Goal: Subscribe to service/newsletter

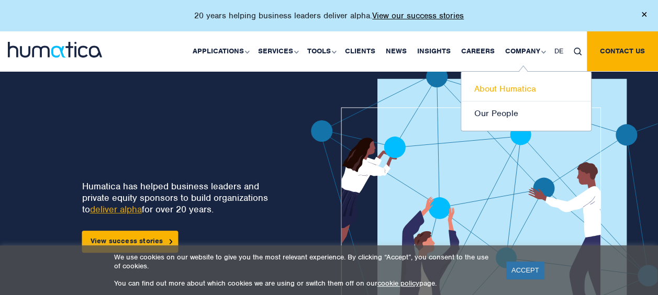
click at [505, 90] on link "About Humatica" at bounding box center [526, 89] width 130 height 25
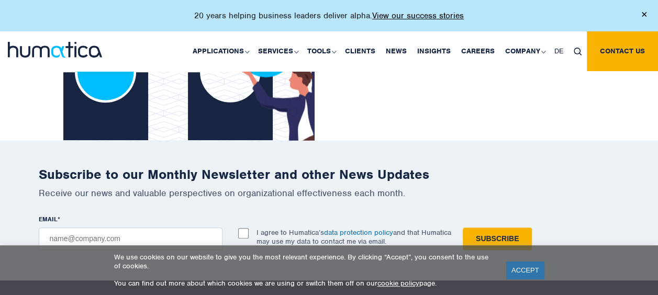
scroll to position [2408, 0]
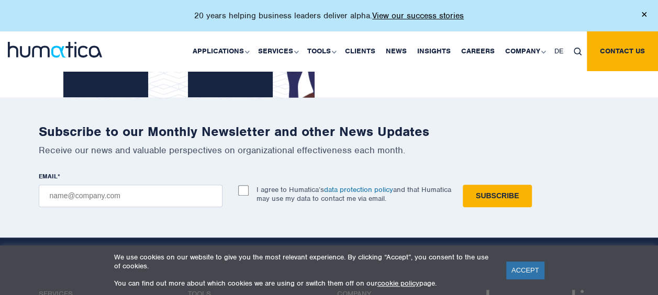
click at [147, 185] on input "EMAIL *" at bounding box center [131, 196] width 184 height 23
type input "[EMAIL_ADDRESS][DOMAIN_NAME]"
click at [242, 185] on input "I agree to Humatica’s data protection policy and that Humatica may use my data …" at bounding box center [243, 190] width 10 height 10
checkbox input "true"
click at [503, 185] on input "Subscribe" at bounding box center [497, 196] width 69 height 23
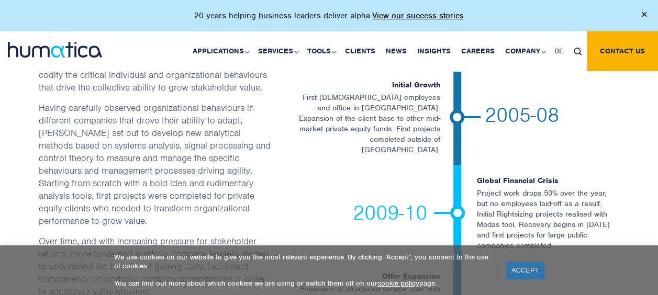
scroll to position [1675, 0]
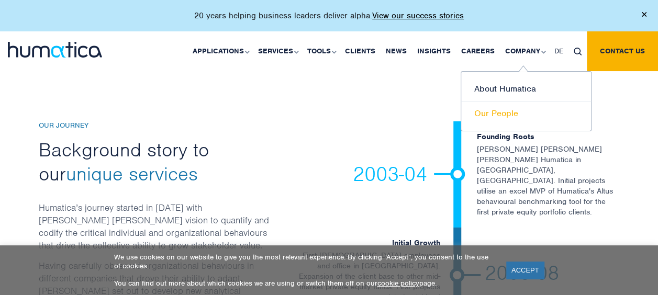
click at [493, 117] on link "Our People" at bounding box center [526, 114] width 130 height 24
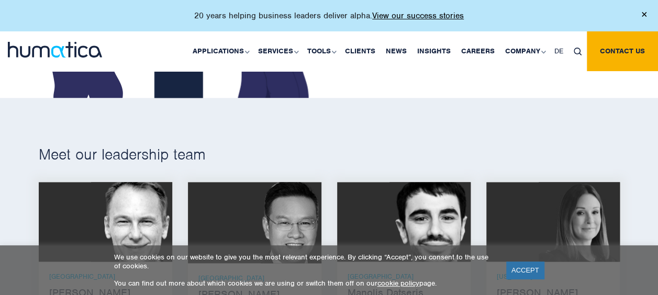
scroll to position [628, 0]
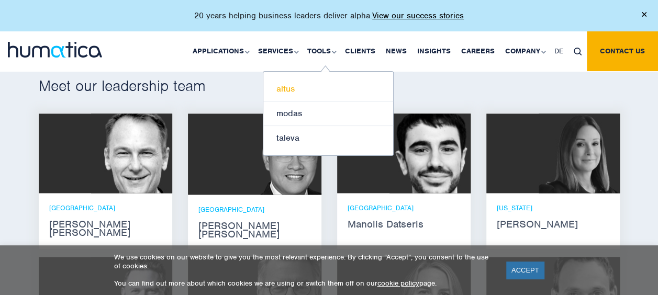
click at [291, 89] on link "altus" at bounding box center [328, 89] width 130 height 25
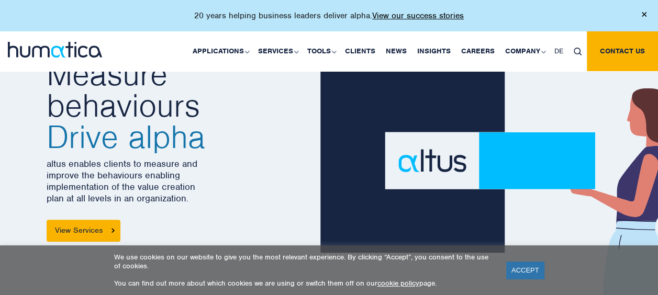
scroll to position [52, 0]
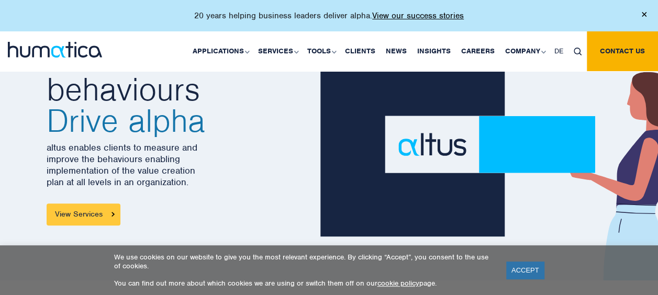
click at [98, 213] on link "View Services" at bounding box center [84, 215] width 74 height 22
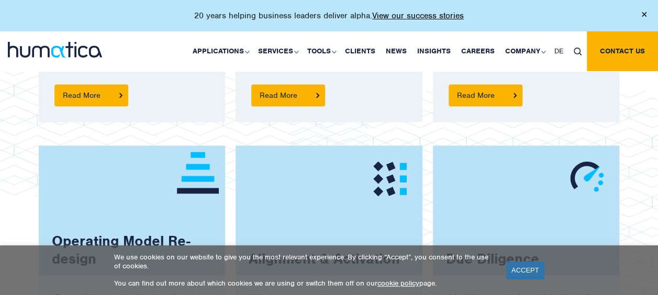
scroll to position [1047, 0]
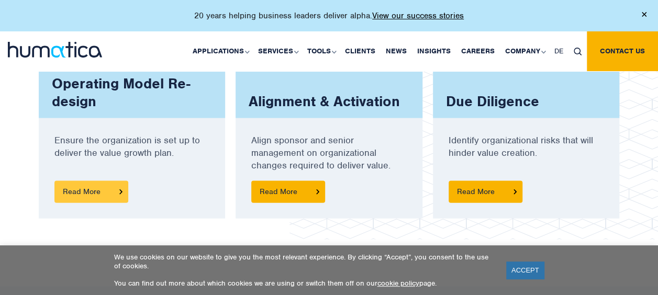
click at [88, 187] on span "Read More" at bounding box center [91, 192] width 74 height 22
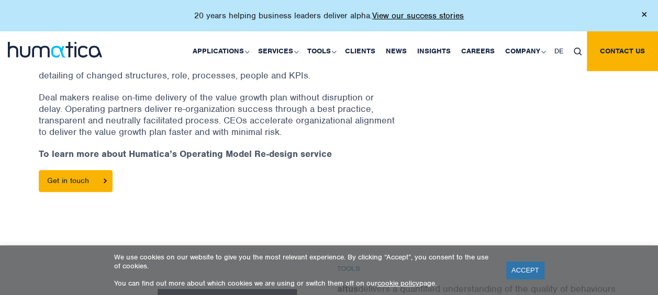
scroll to position [314, 0]
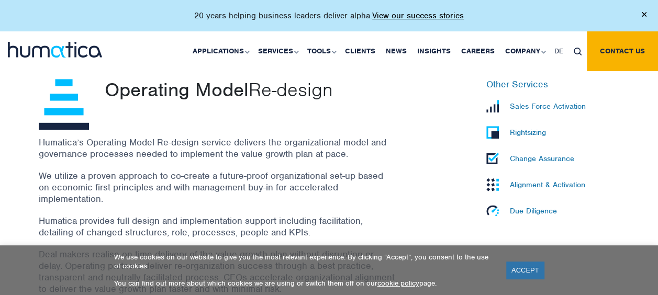
click at [540, 106] on p "Sales Force Activation" at bounding box center [548, 106] width 76 height 9
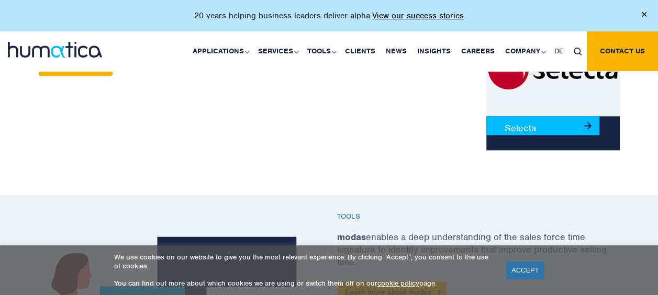
scroll to position [681, 0]
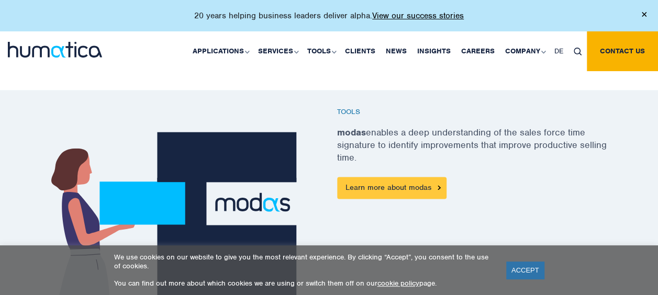
click at [381, 187] on link "Learn more about modas" at bounding box center [391, 188] width 109 height 22
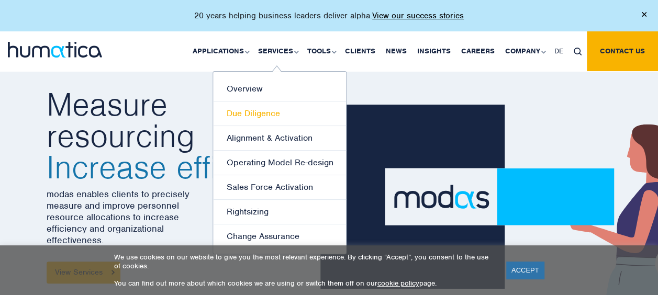
click at [264, 115] on link "Due Diligence" at bounding box center [279, 114] width 133 height 25
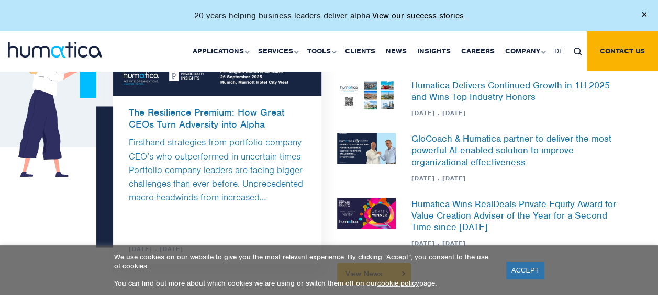
scroll to position [838, 0]
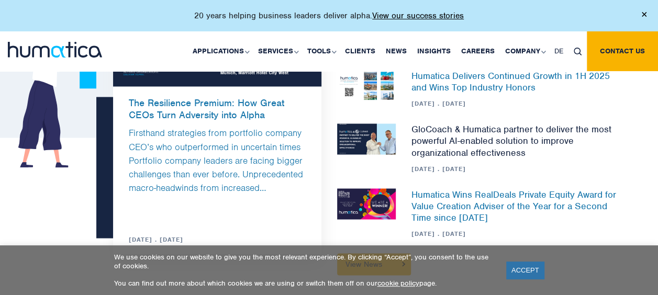
click at [500, 126] on link "GloCoach & Humatica partner to deliver the most powerful AI-enabled solution to…" at bounding box center [511, 141] width 200 height 35
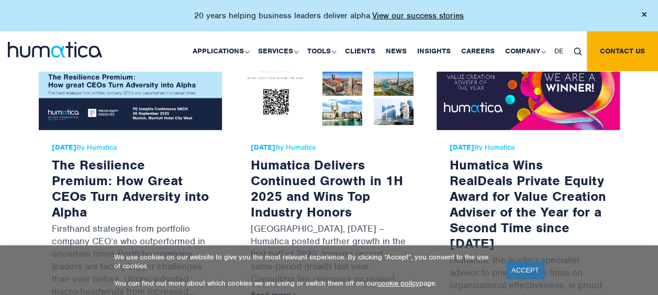
scroll to position [1256, 0]
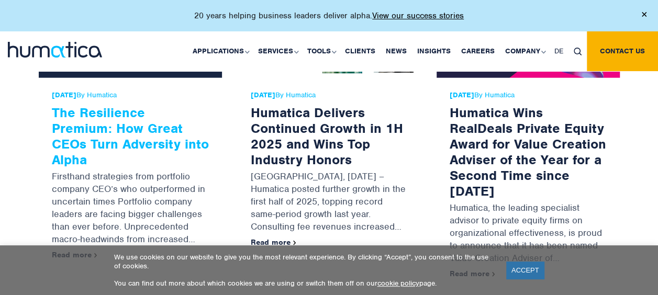
click at [105, 110] on link "The Resilience Premium: How Great CEOs Turn Adversity into Alpha" at bounding box center [130, 136] width 157 height 64
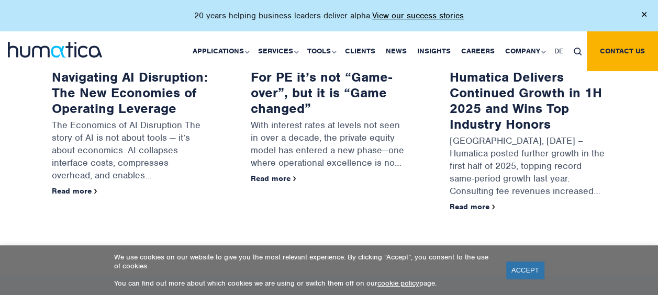
scroll to position [1152, 0]
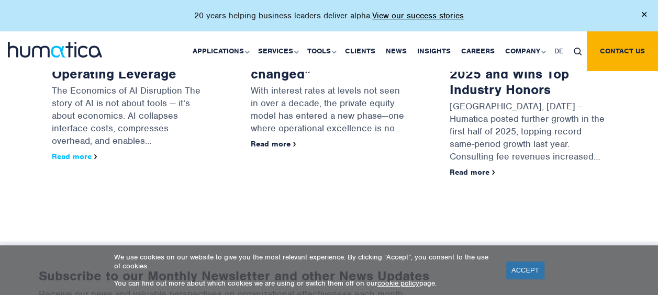
click at [84, 152] on link "Read more" at bounding box center [75, 156] width 46 height 9
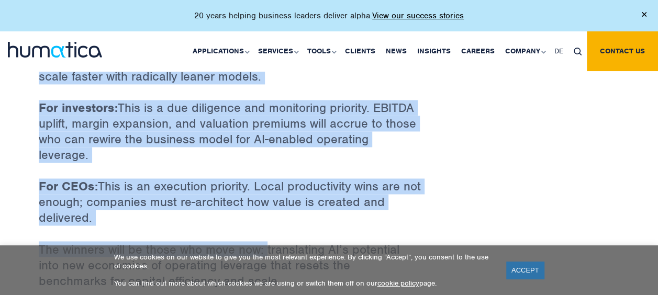
scroll to position [2775, 0]
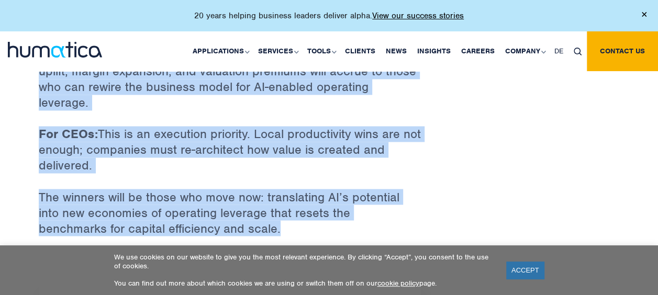
drag, startPoint x: 39, startPoint y: 108, endPoint x: 230, endPoint y: 198, distance: 211.0
copy div "Navigating AI Disruption: The New Economies of Operating Leverage 27 Aug, 2025 …"
click at [246, 197] on p "The winners will be those who move now: translating AI’s potential into new eco…" at bounding box center [230, 220] width 382 height 63
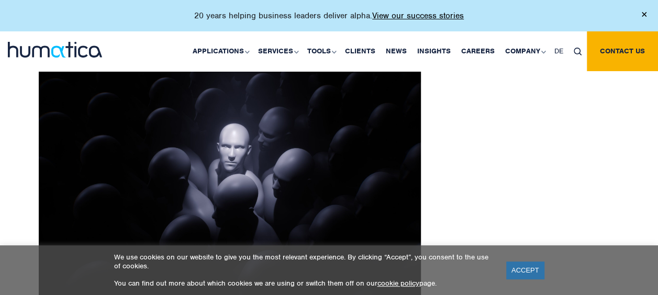
scroll to position [0, 0]
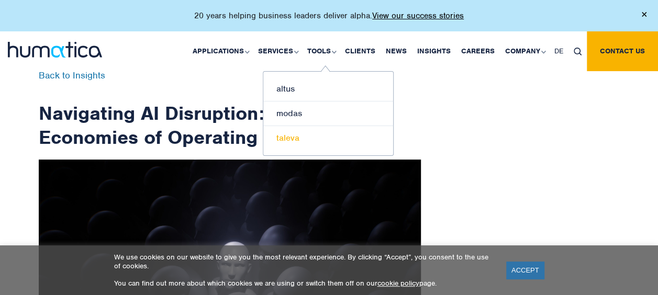
click at [290, 139] on link "taleva" at bounding box center [328, 138] width 130 height 24
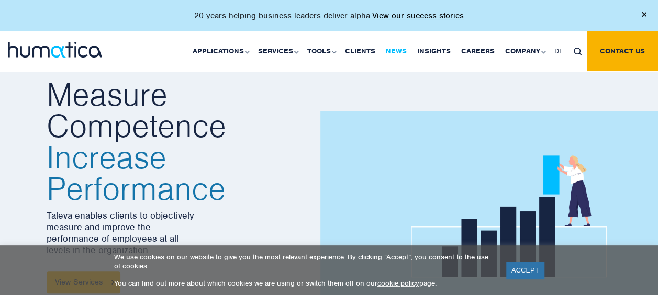
click at [397, 49] on link "News" at bounding box center [396, 51] width 31 height 40
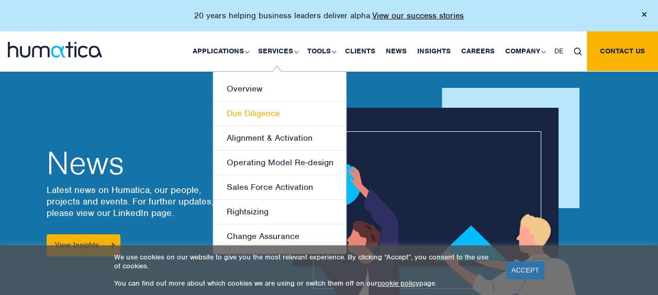
click at [255, 114] on link "Due Diligence" at bounding box center [279, 114] width 133 height 25
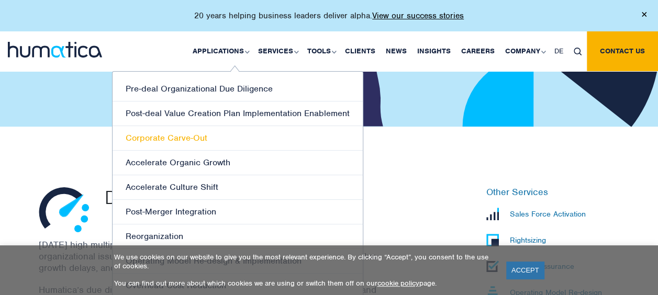
scroll to position [209, 0]
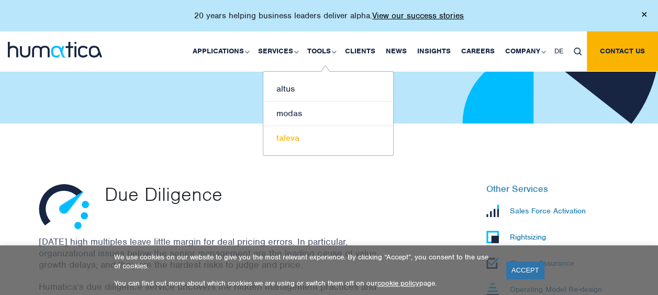
click at [287, 135] on link "taleva" at bounding box center [328, 138] width 130 height 24
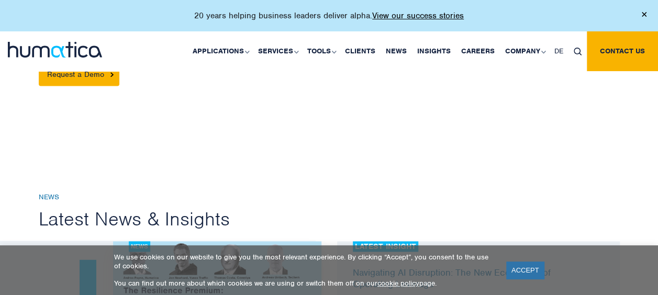
scroll to position [785, 0]
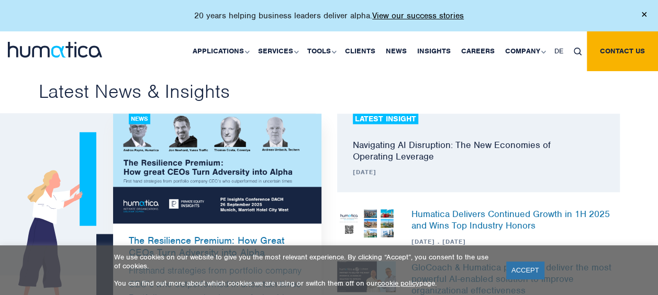
click at [411, 142] on link "Navigating AI Disruption: The New Economies of Operating Leverage" at bounding box center [452, 150] width 198 height 23
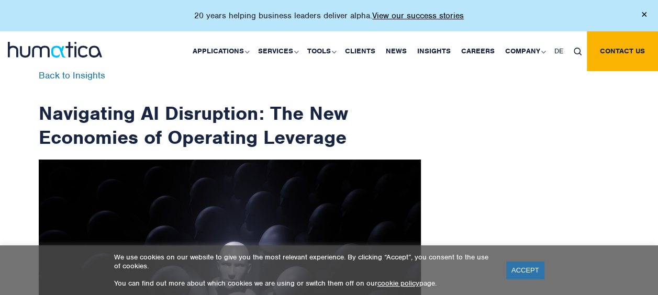
click at [413, 98] on div "Back to Insights" at bounding box center [230, 86] width 382 height 30
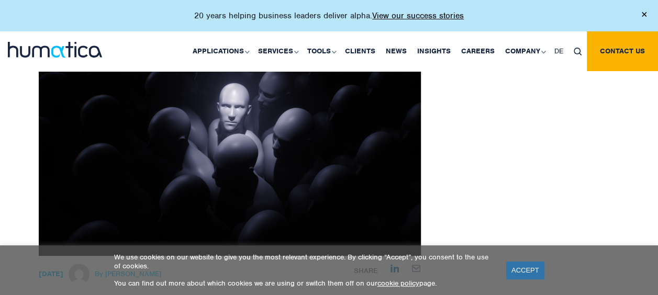
scroll to position [105, 0]
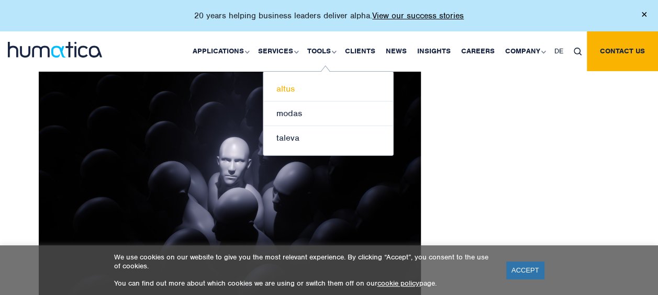
click at [289, 90] on link "altus" at bounding box center [328, 89] width 130 height 25
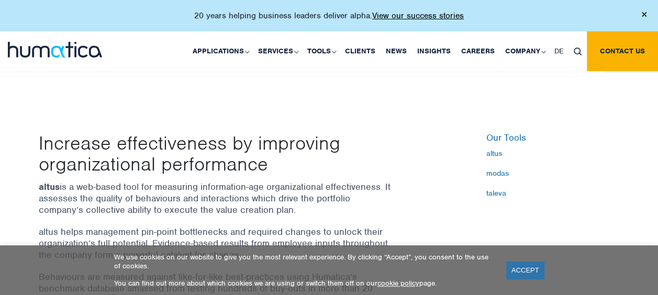
scroll to position [262, 0]
